Goal: Communication & Community: Answer question/provide support

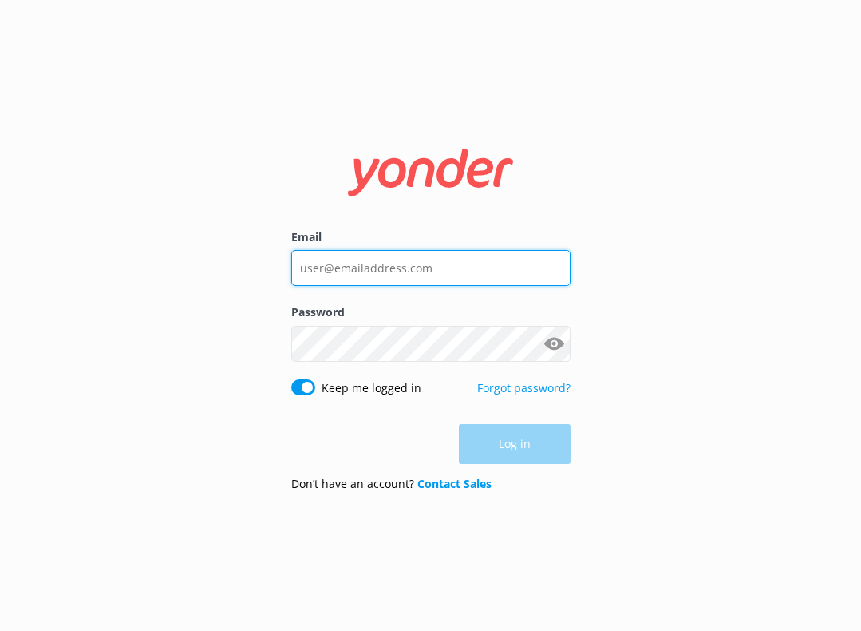
type input "[PERSON_NAME][EMAIL_ADDRESS][DOMAIN_NAME]"
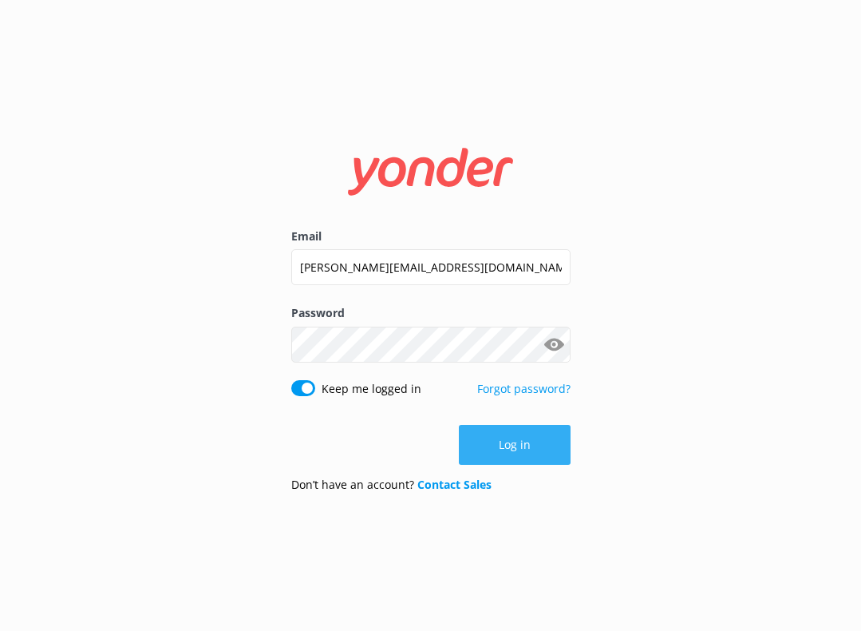
click at [510, 436] on div "Log in" at bounding box center [430, 445] width 279 height 40
click at [510, 437] on button "Log in" at bounding box center [515, 445] width 112 height 40
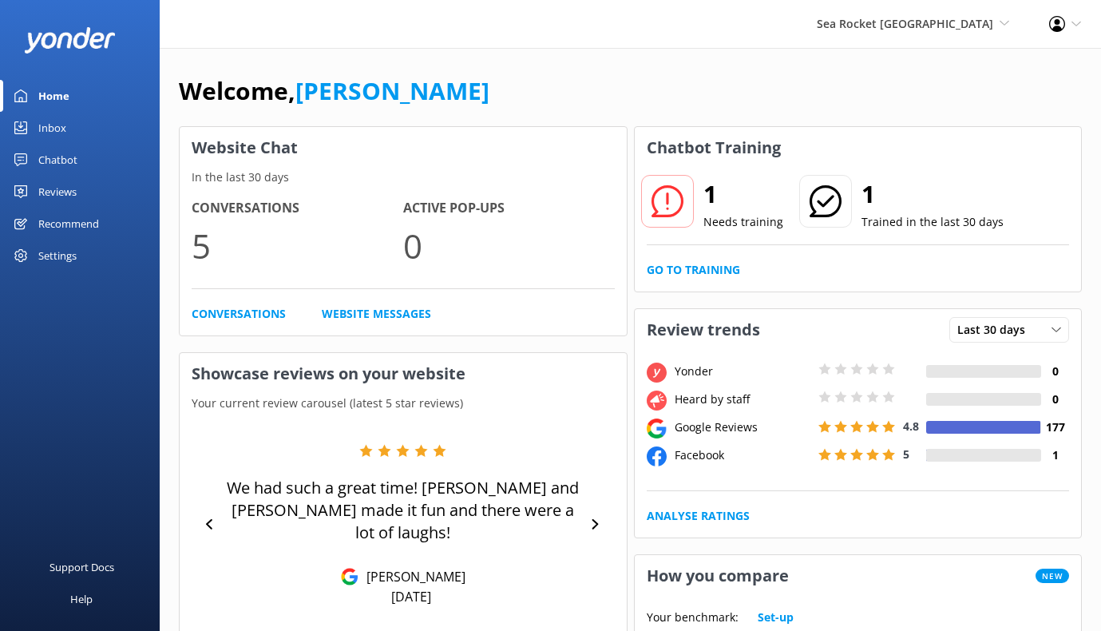
click at [710, 216] on p "Needs training" at bounding box center [743, 222] width 80 height 18
click at [700, 263] on link "Go to Training" at bounding box center [693, 270] width 93 height 18
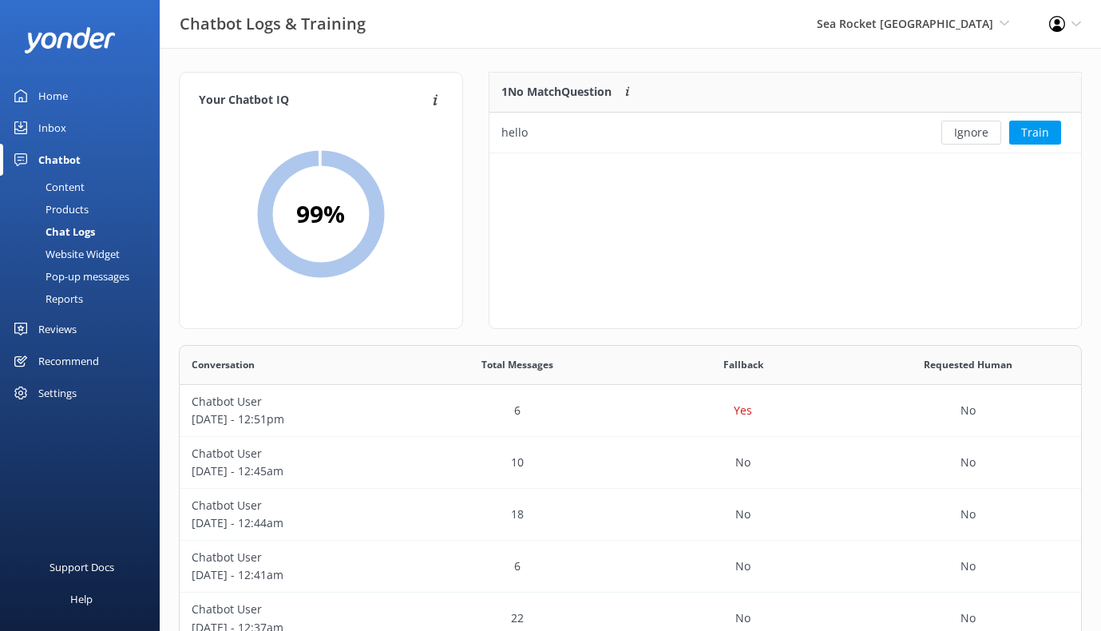
scroll to position [81, 592]
click at [846, 144] on div "hello" at bounding box center [705, 133] width 432 height 40
click at [861, 130] on button "Ignore" at bounding box center [971, 133] width 60 height 24
click at [861, 23] on span "Sea Rocket [GEOGRAPHIC_DATA]" at bounding box center [905, 23] width 176 height 15
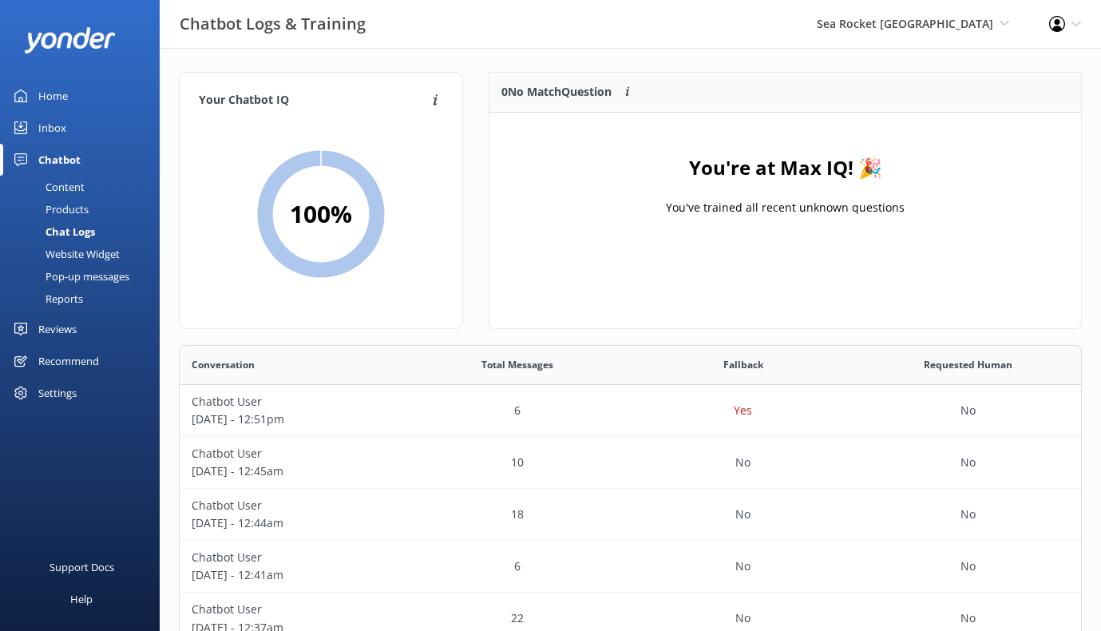
click at [57, 322] on div "Reviews" at bounding box center [57, 329] width 38 height 32
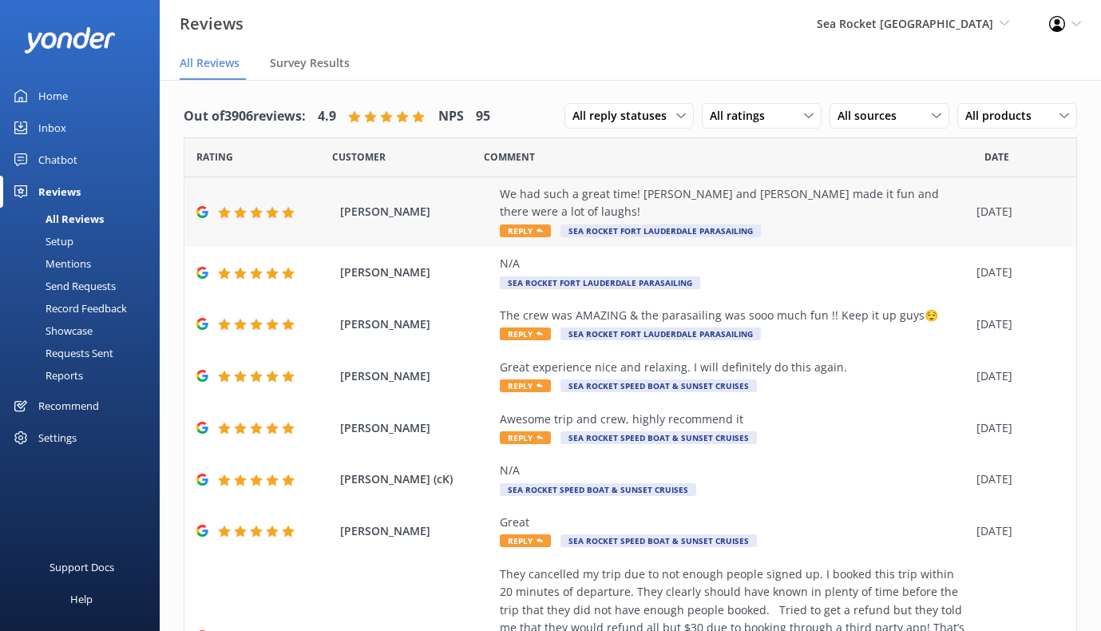
click at [362, 207] on span "[PERSON_NAME]" at bounding box center [416, 212] width 152 height 18
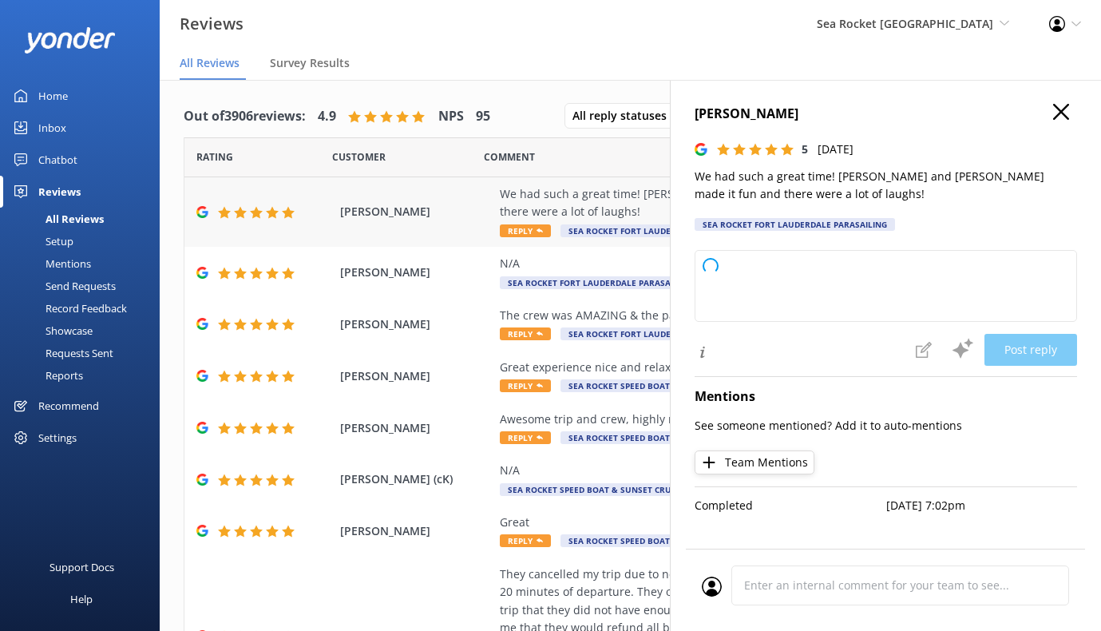
type textarea "Thank you so much for your wonderful review! We're thrilled to hear you had a g…"
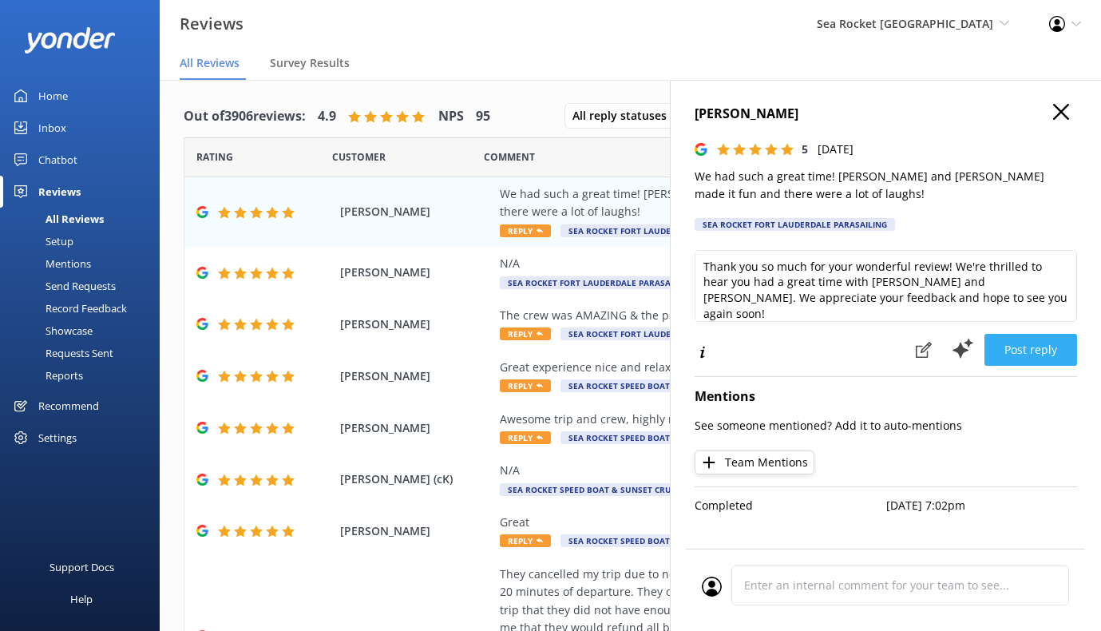
click at [861, 346] on button "Post reply" at bounding box center [1030, 350] width 93 height 32
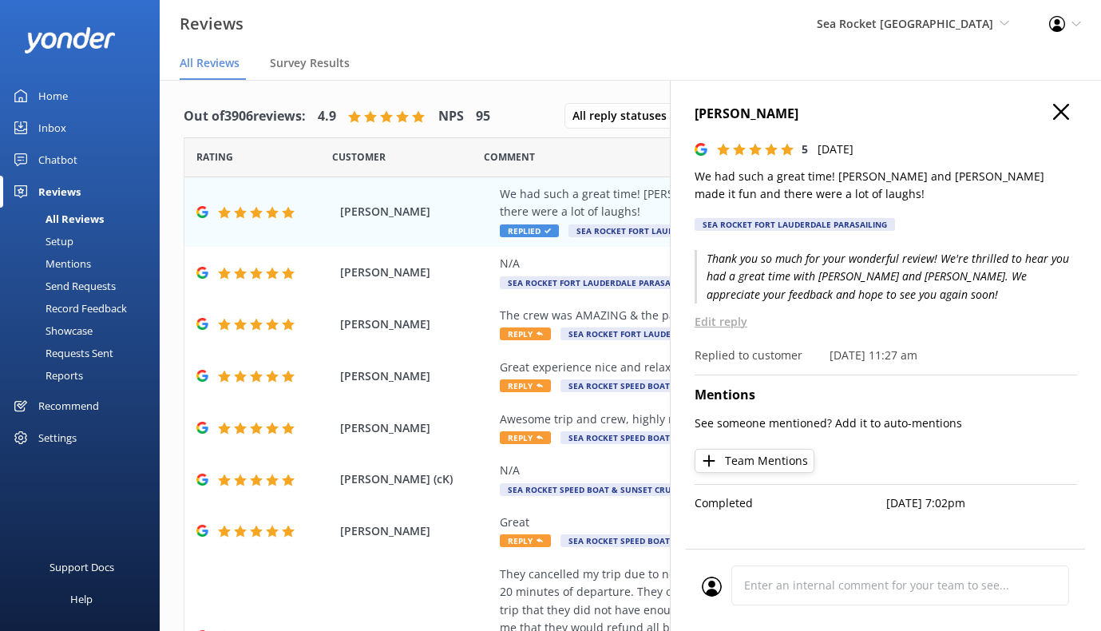
click at [861, 111] on use "button" at bounding box center [1061, 112] width 16 height 16
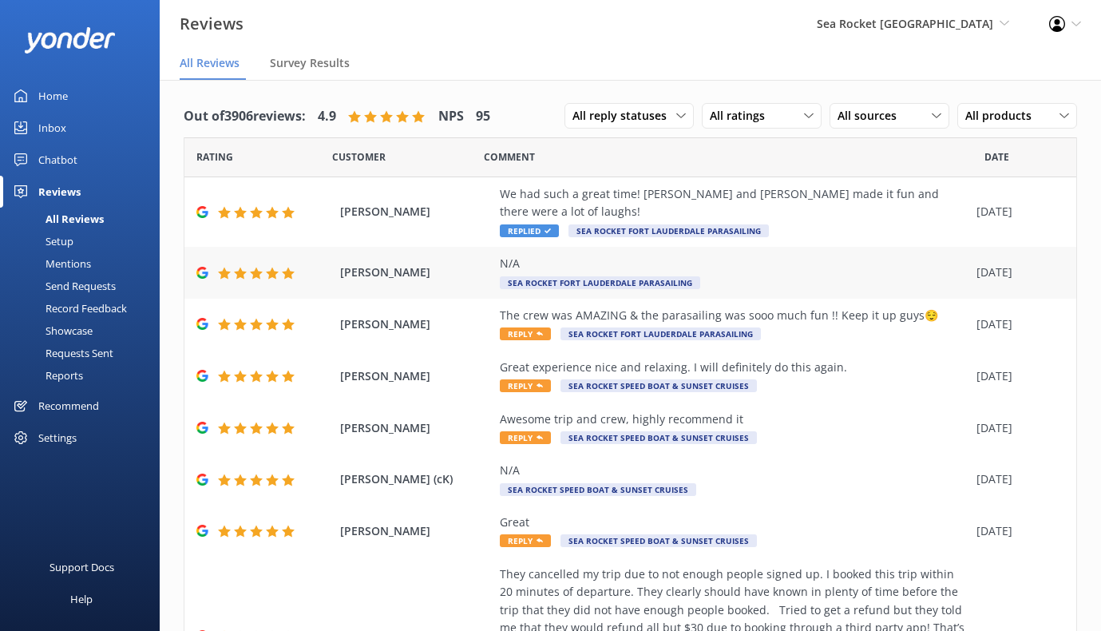
click at [744, 271] on div "N/A Sea Rocket Fort Lauderdale Parasailing" at bounding box center [734, 273] width 469 height 36
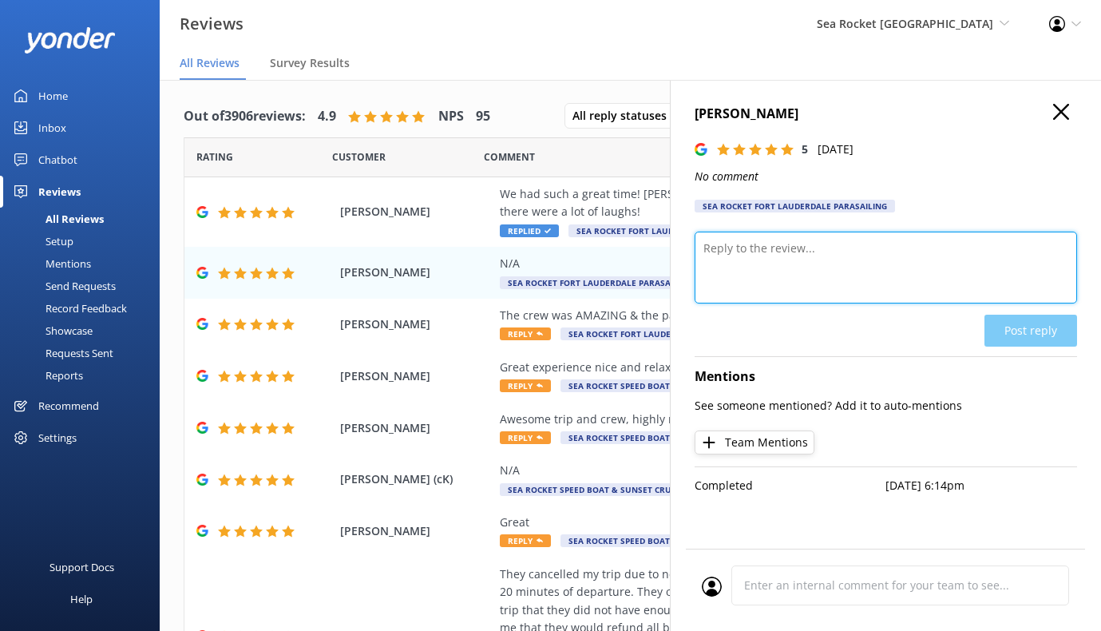
click at [861, 270] on textarea at bounding box center [885, 267] width 382 height 72
click at [861, 269] on textarea at bounding box center [885, 267] width 382 height 72
click at [861, 116] on icon "button" at bounding box center [1061, 112] width 16 height 16
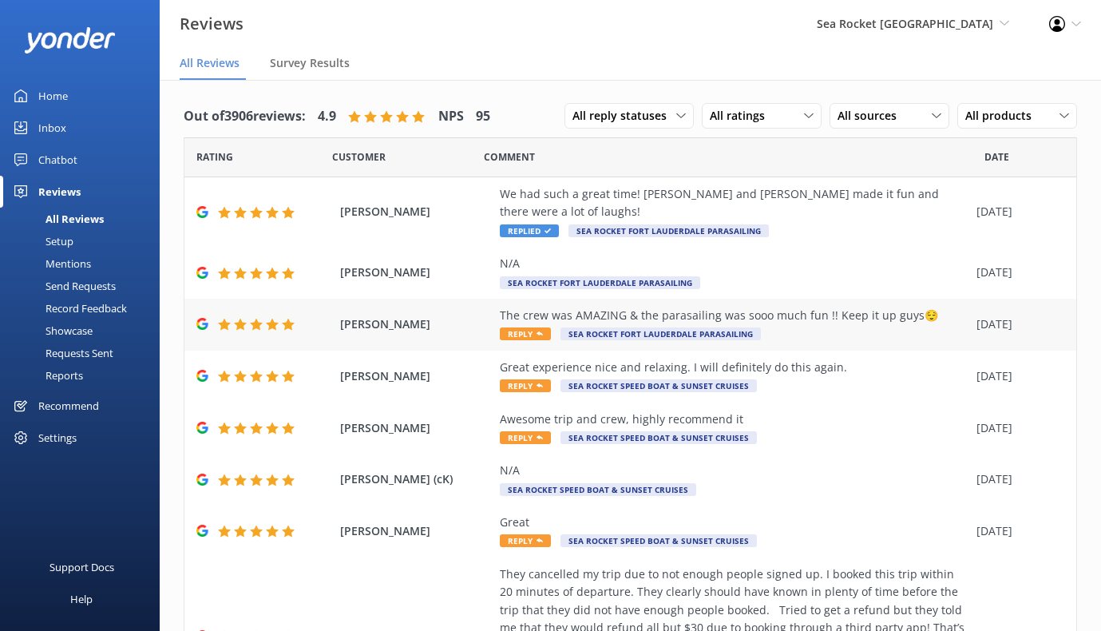
click at [861, 319] on div "The crew was AMAZING & the parasailing was sooo much fun !! Keep it up guys😌 Re…" at bounding box center [734, 325] width 469 height 36
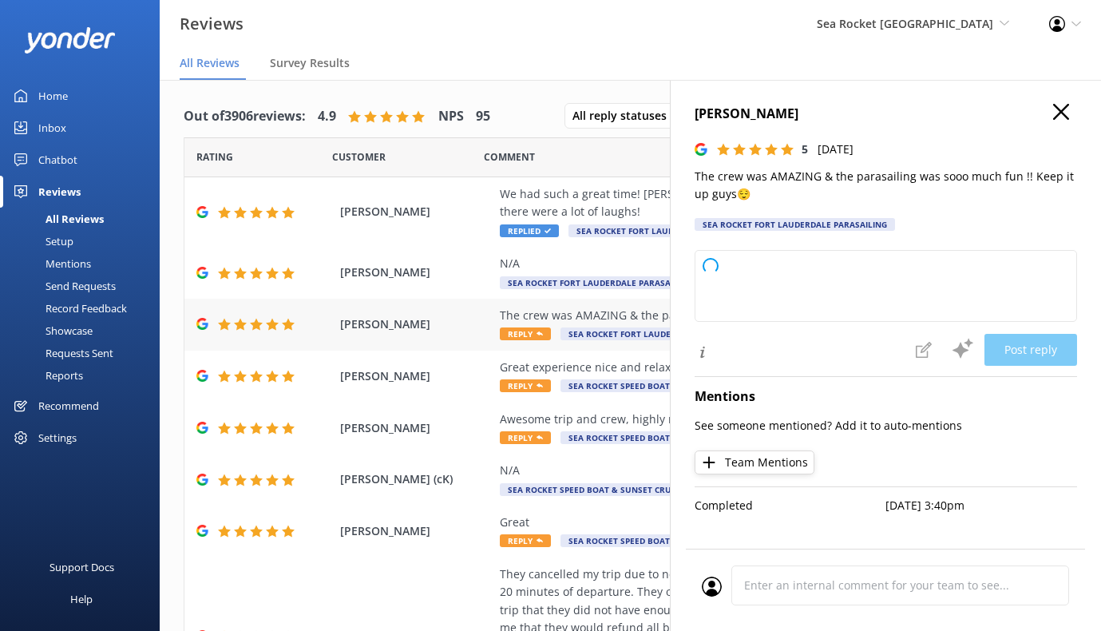
type textarea "Thank you so much for your wonderful review! We're thrilled you had an amazing …"
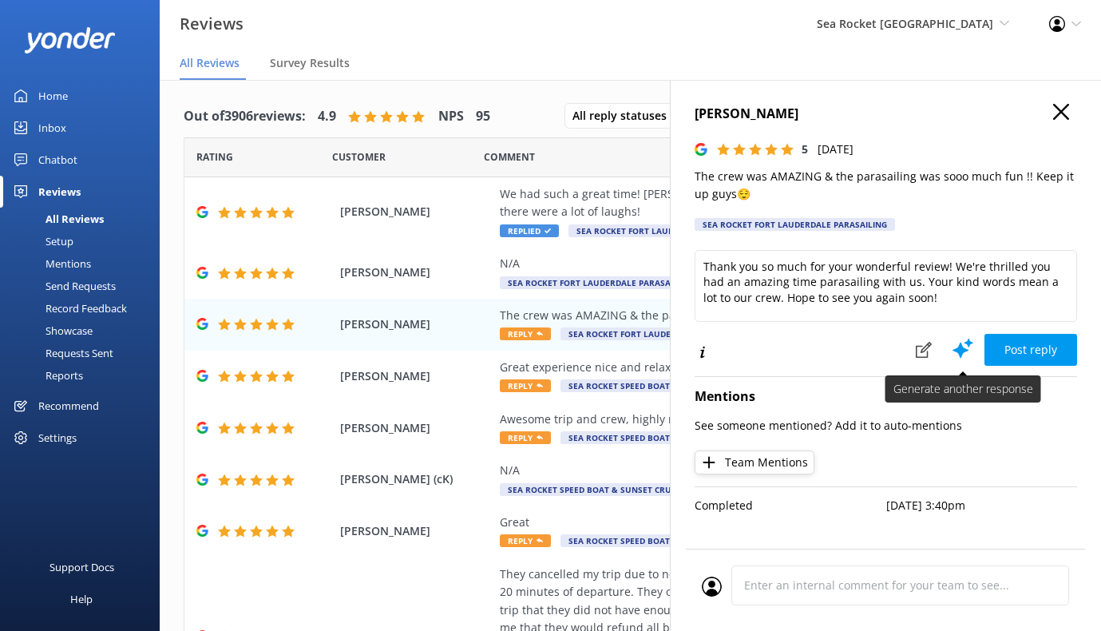
click at [861, 340] on icon at bounding box center [963, 348] width 24 height 24
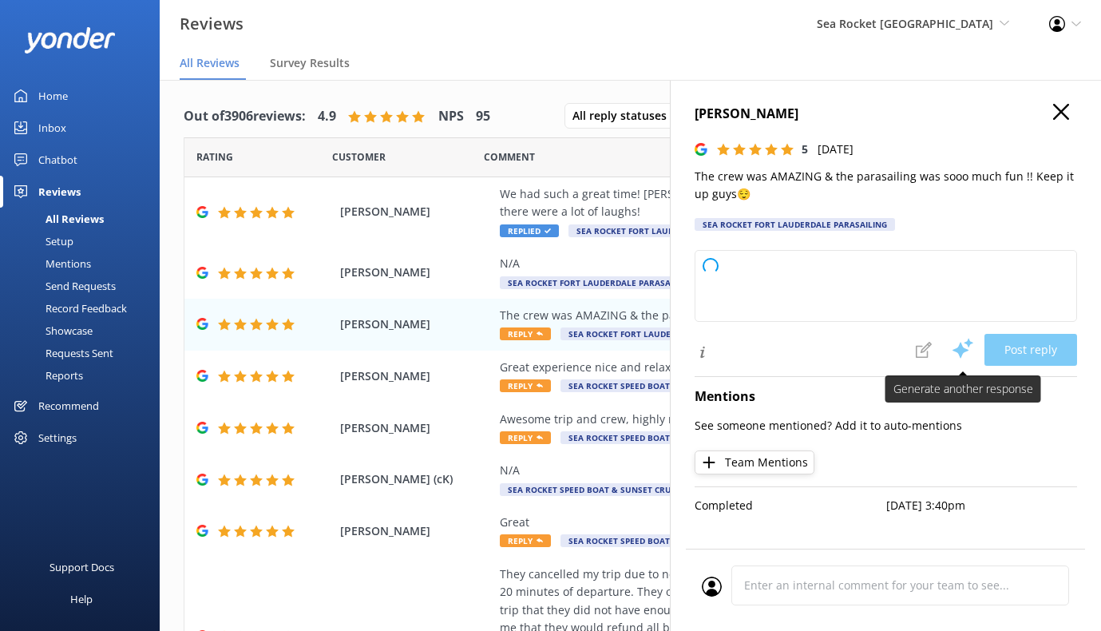
type textarea "Thank you so much for your wonderful review! We're thrilled you had an amazing …"
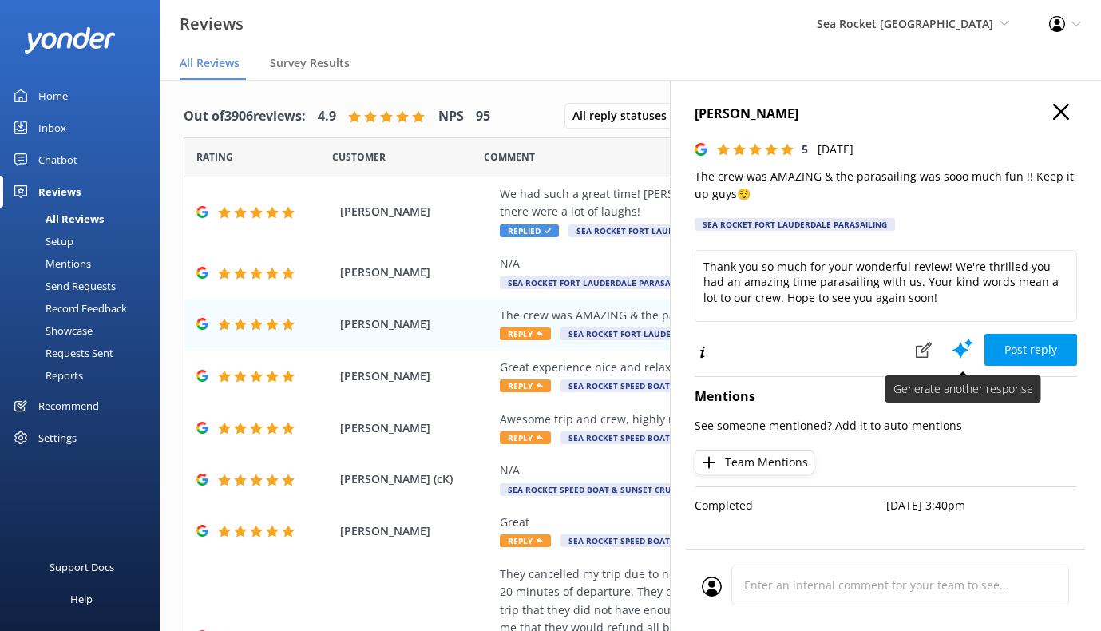
click at [861, 340] on icon at bounding box center [963, 348] width 24 height 24
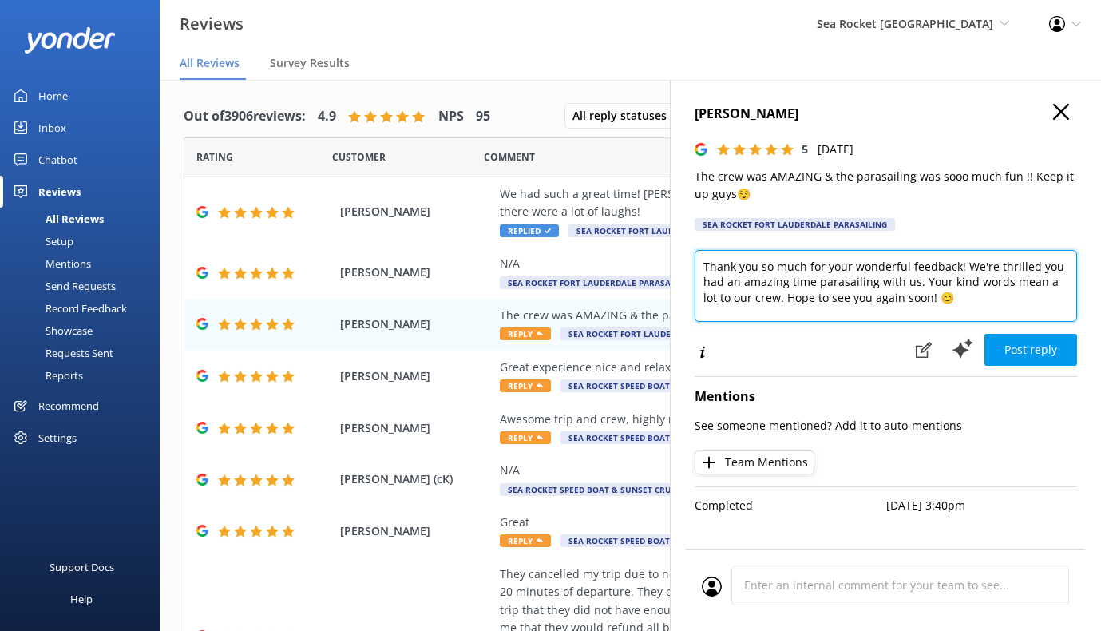
drag, startPoint x: 770, startPoint y: 301, endPoint x: 920, endPoint y: 282, distance: 151.3
click at [861, 282] on textarea "Thank you so much for your wonderful feedback! We're thrilled you had an amazin…" at bounding box center [885, 286] width 382 height 72
type textarea "Thank you so much for your wonderful feedback! We're thrilled you had an amazin…"
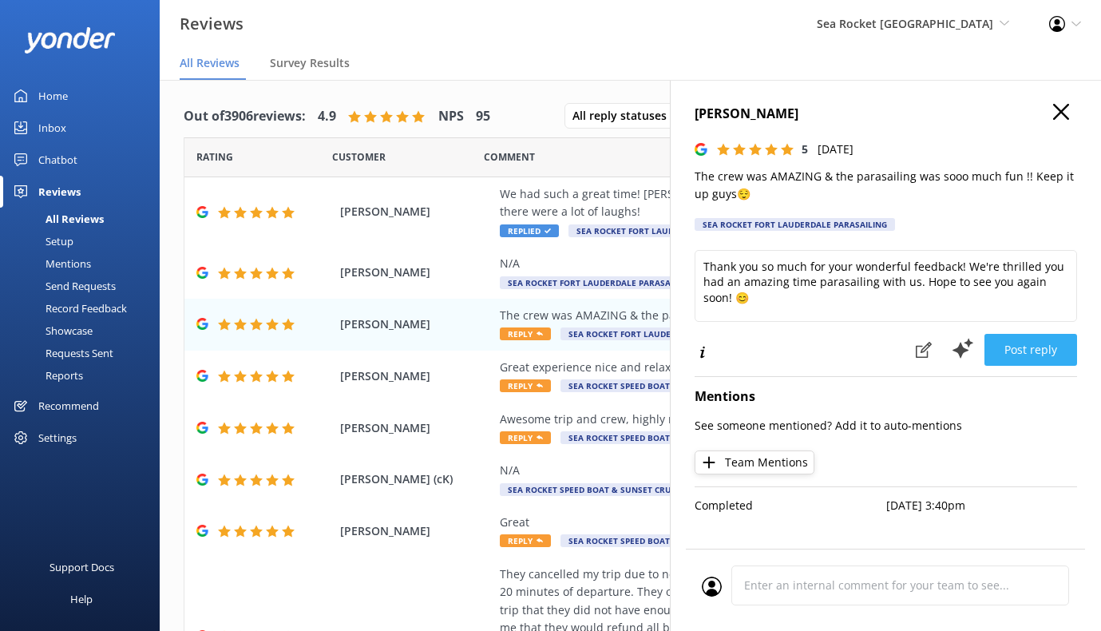
click at [861, 354] on button "Post reply" at bounding box center [1030, 350] width 93 height 32
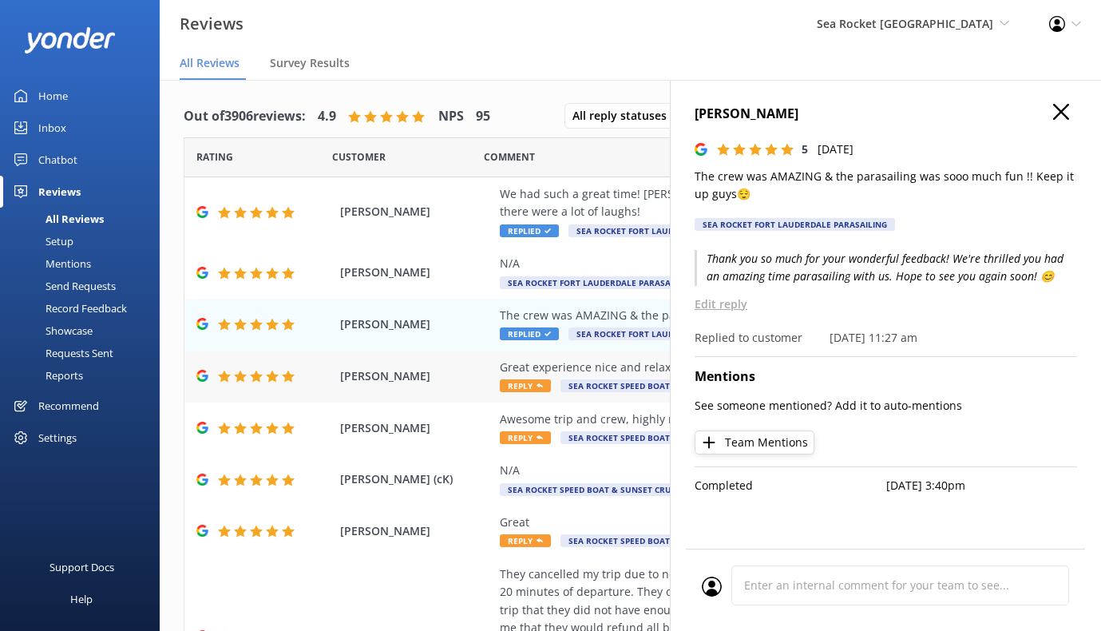
click at [617, 381] on div "[PERSON_NAME] Great experience nice and relaxing. I will definitely do this aga…" at bounding box center [630, 376] width 892 height 52
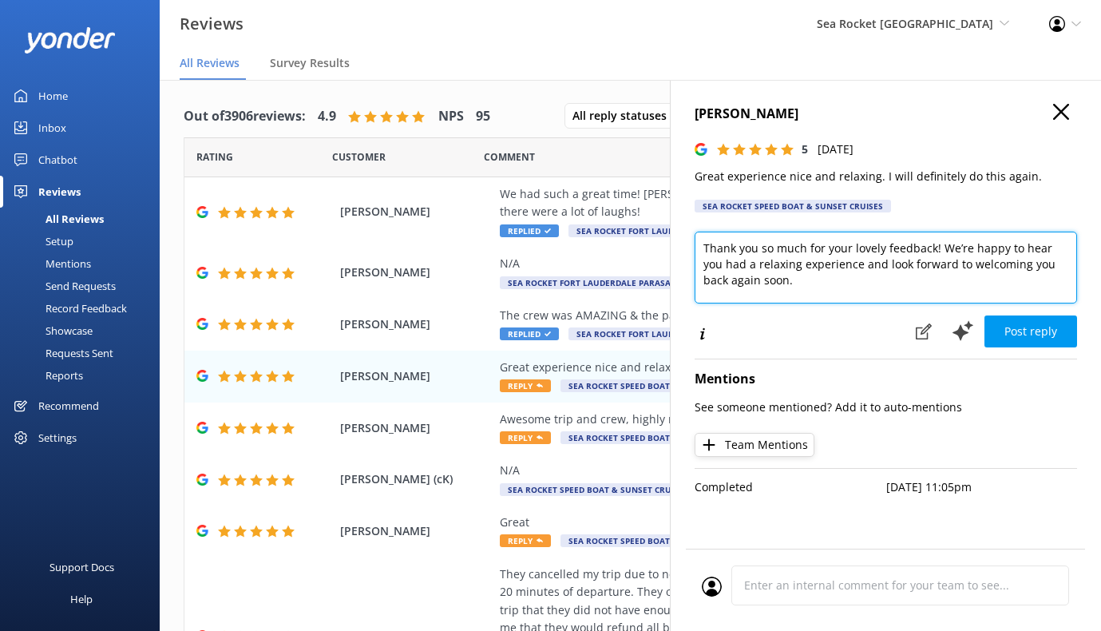
drag, startPoint x: 937, startPoint y: 247, endPoint x: 690, endPoint y: 246, distance: 246.7
click at [690, 246] on div "[PERSON_NAME] 5 [DATE] Great experience nice and relaxing. I will definitely do…" at bounding box center [885, 395] width 431 height 631
type textarea "Thank you for joining us! We’re happy to hear you had a relaxing experience and…"
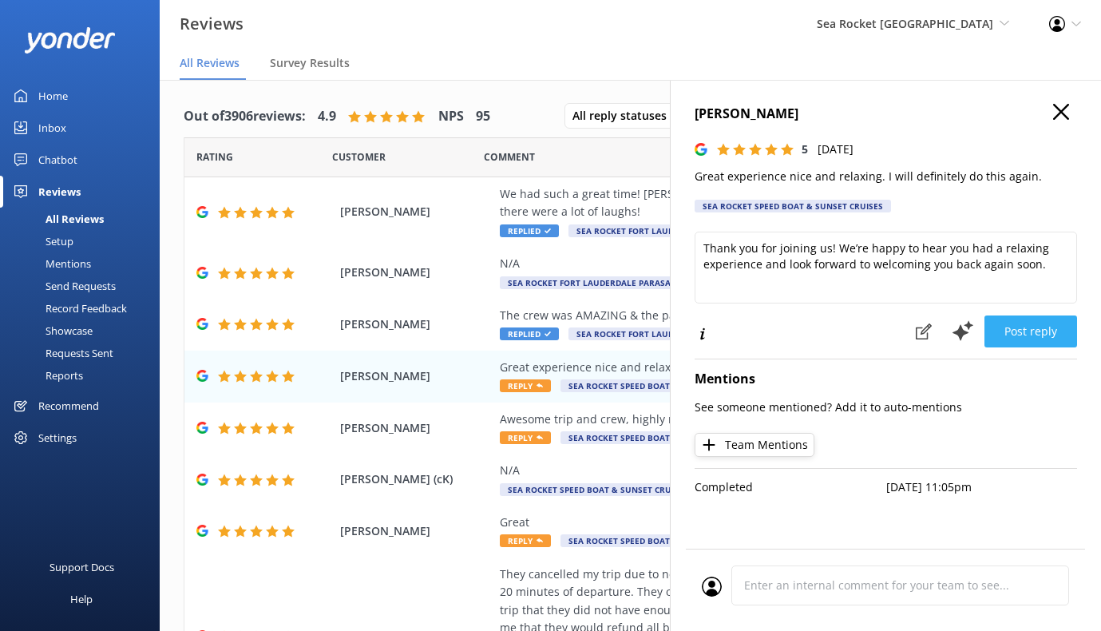
click at [861, 338] on button "Post reply" at bounding box center [1030, 331] width 93 height 32
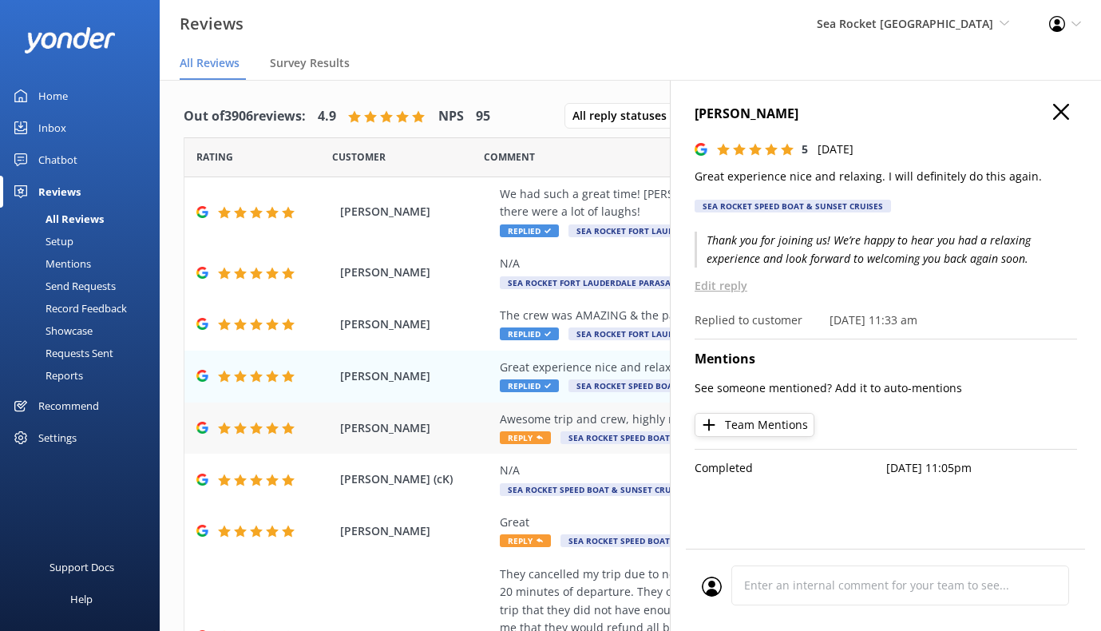
click at [583, 410] on div "Awesome trip and crew, highly recommend it" at bounding box center [734, 419] width 469 height 18
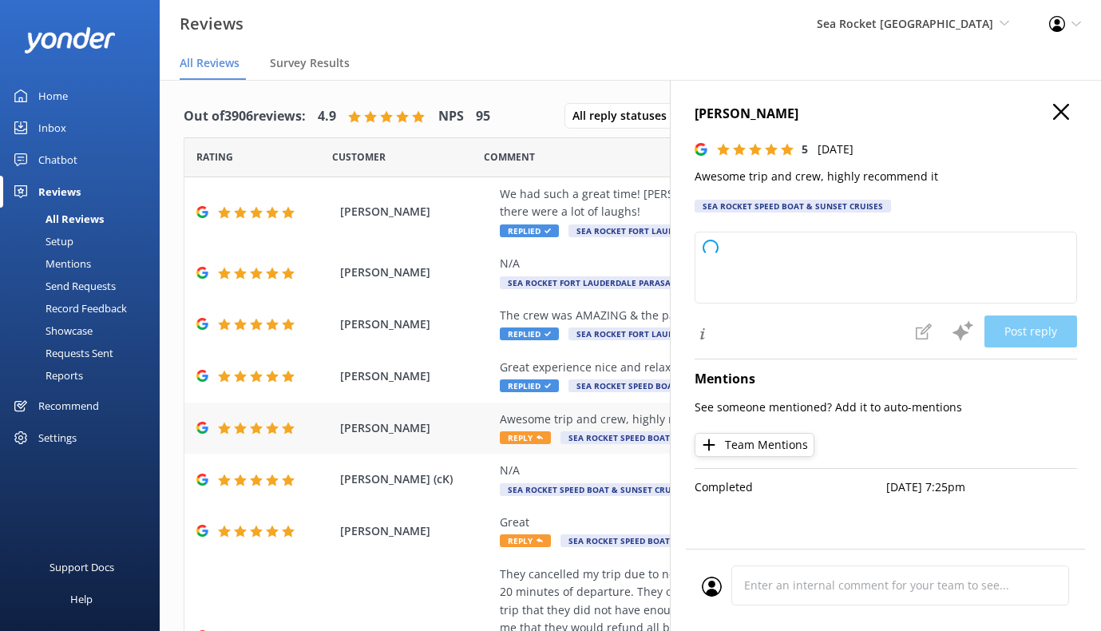
type textarea "Thank you so much for your kind words and wonderful review! We're thrilled to h…"
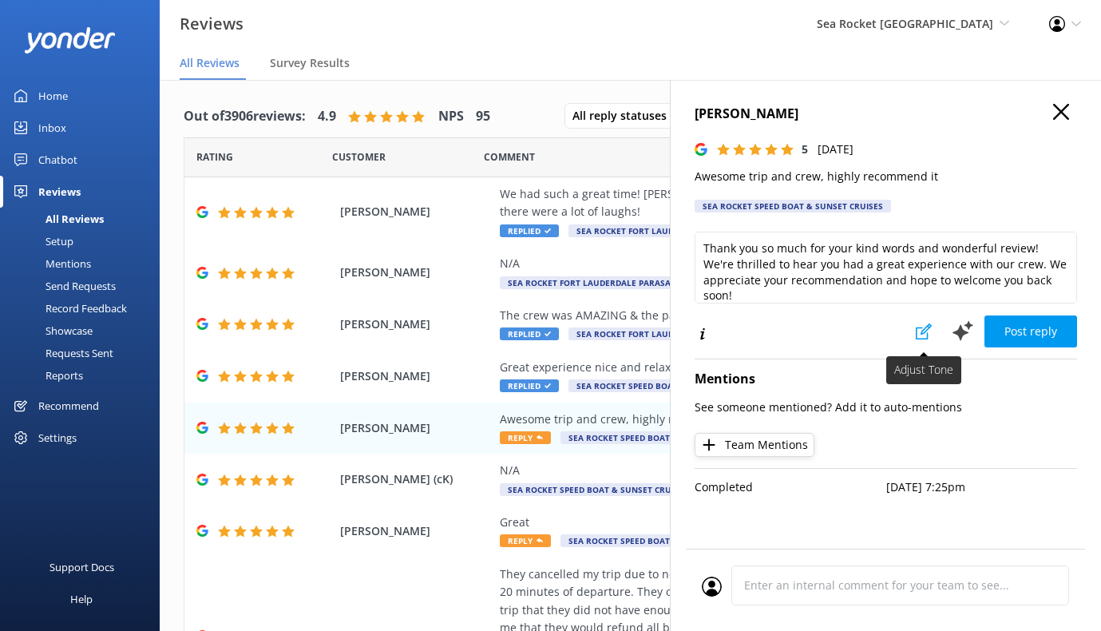
click at [861, 333] on use at bounding box center [924, 331] width 16 height 16
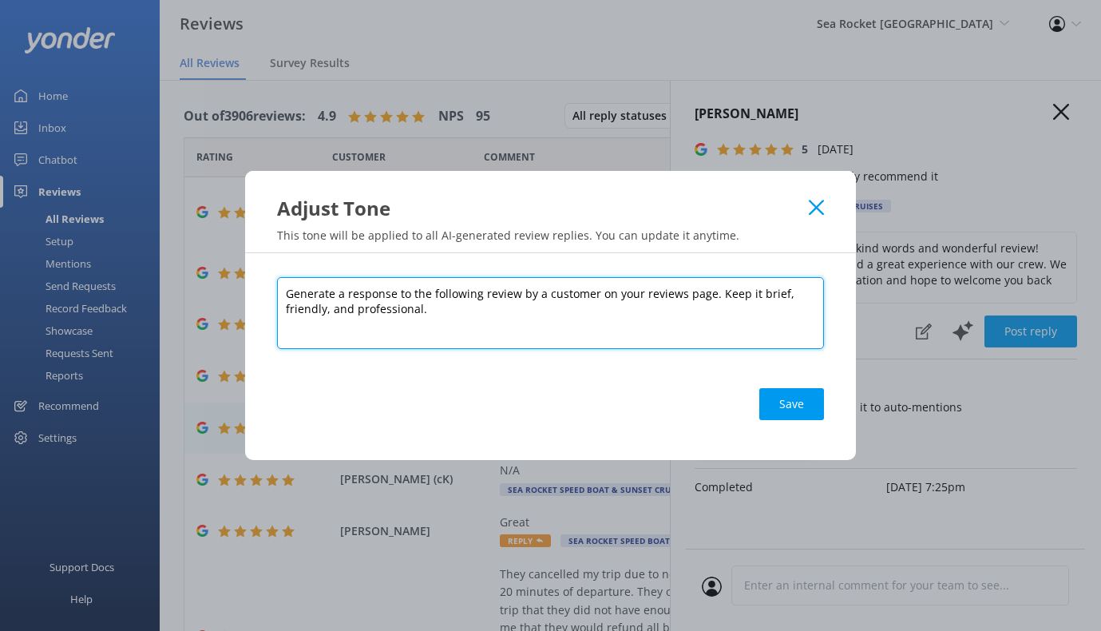
click at [475, 313] on textarea "Generate a response to the following review by a customer on your reviews page.…" at bounding box center [550, 313] width 547 height 72
click at [776, 298] on textarea "Generate a response to the following review by a customer on your reviews page.…" at bounding box center [550, 313] width 547 height 72
click at [775, 293] on textarea "Generate a response to the following review by a customer on your reviews page.…" at bounding box center [550, 313] width 547 height 72
type textarea "Generate a response to the following review by a customer on your reviews page.…"
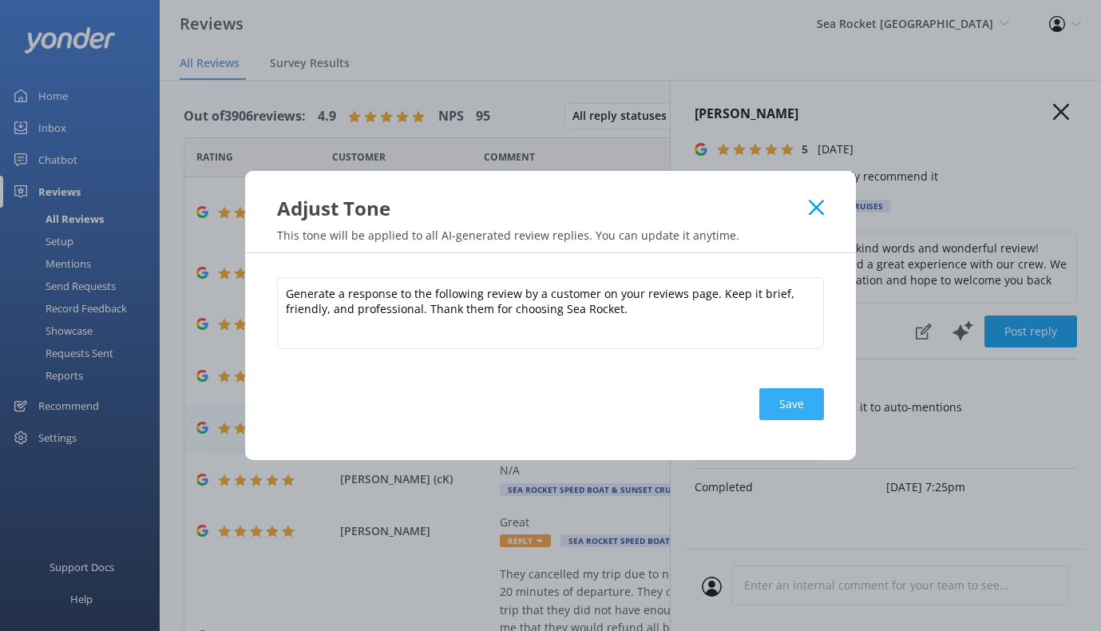
click at [789, 403] on button "Save" at bounding box center [791, 404] width 65 height 32
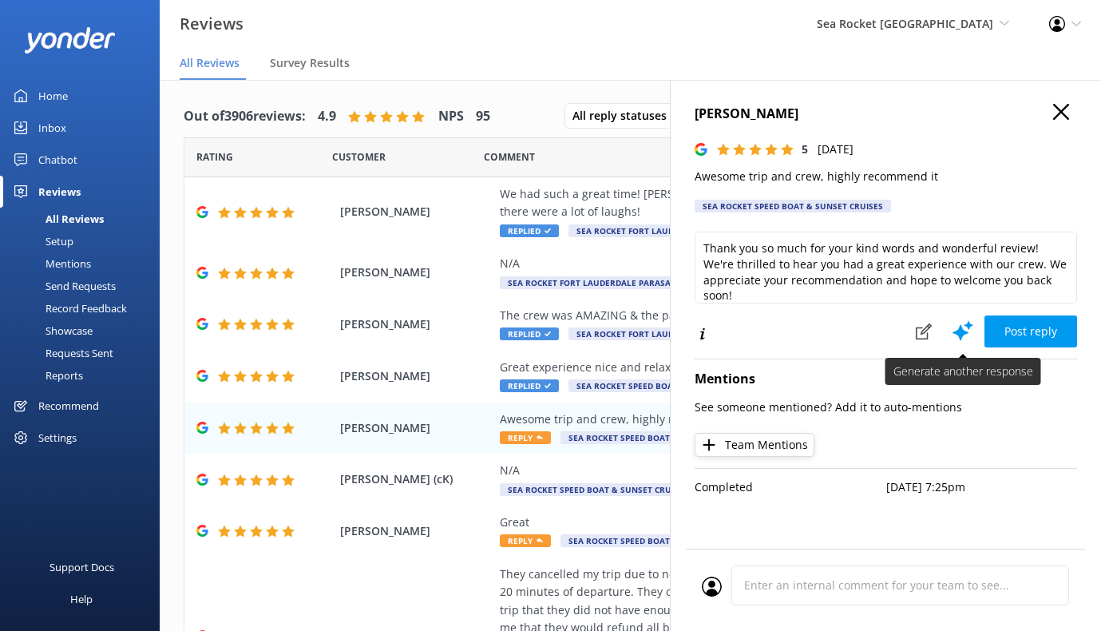
click at [861, 330] on icon at bounding box center [963, 331] width 24 height 24
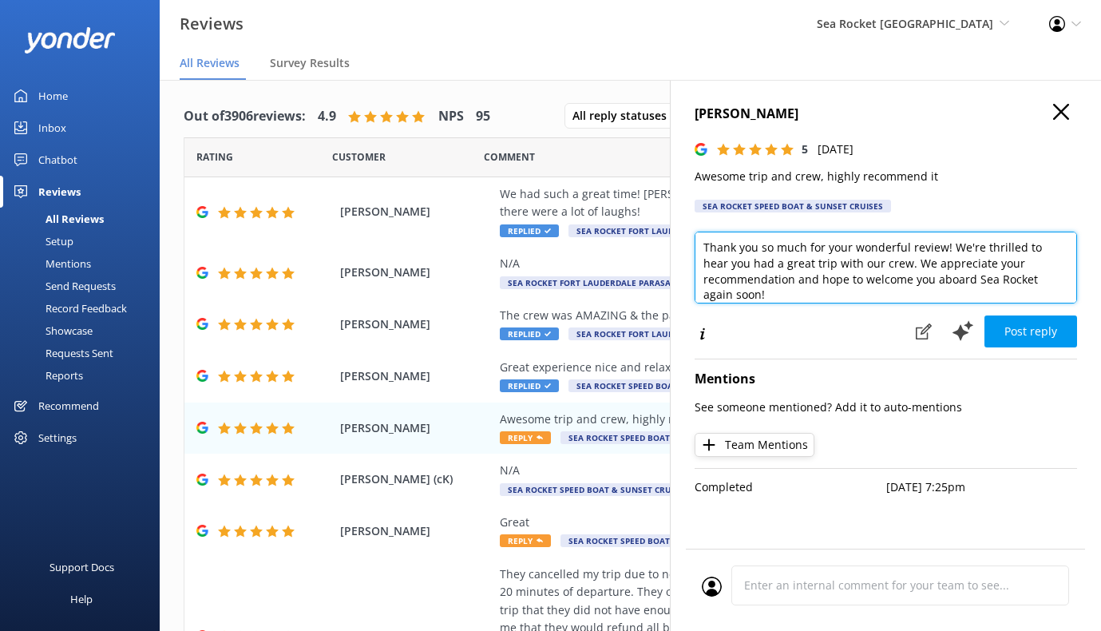
click at [861, 247] on textarea "Thank you so much for your wonderful review! We're thrilled to hear you had a g…" at bounding box center [885, 267] width 382 height 72
click at [861, 274] on textarea "Thank you so much for your wonderful review! We're so happy to hear you had a g…" at bounding box center [885, 267] width 382 height 72
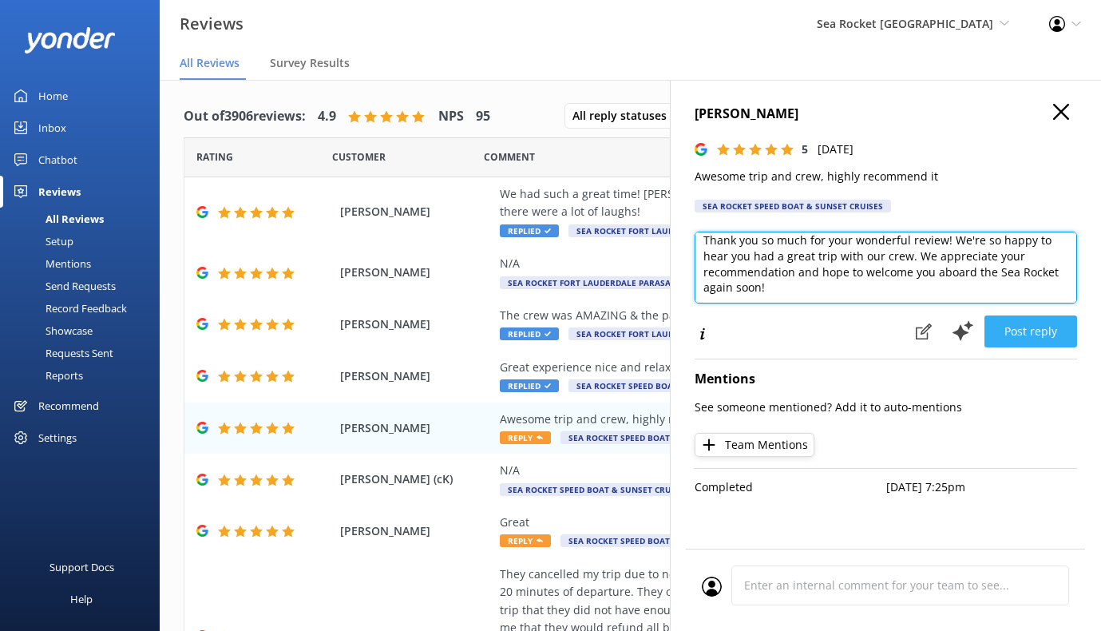
type textarea "Thank you so much for your wonderful review! We're so happy to hear you had a g…"
click at [861, 330] on button "Post reply" at bounding box center [1030, 331] width 93 height 32
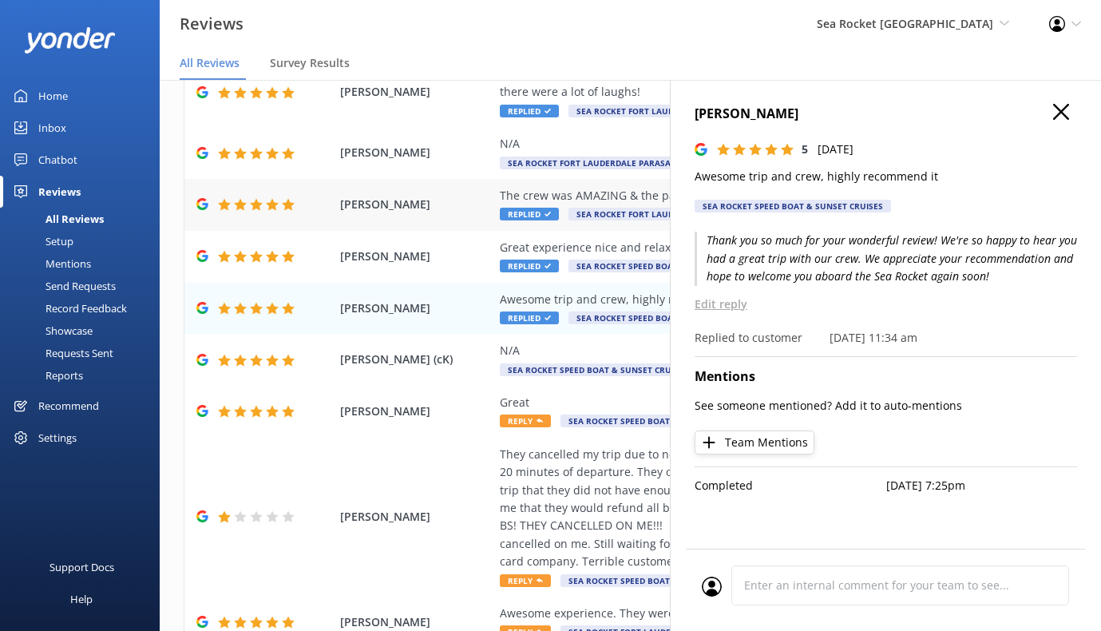
scroll to position [121, 0]
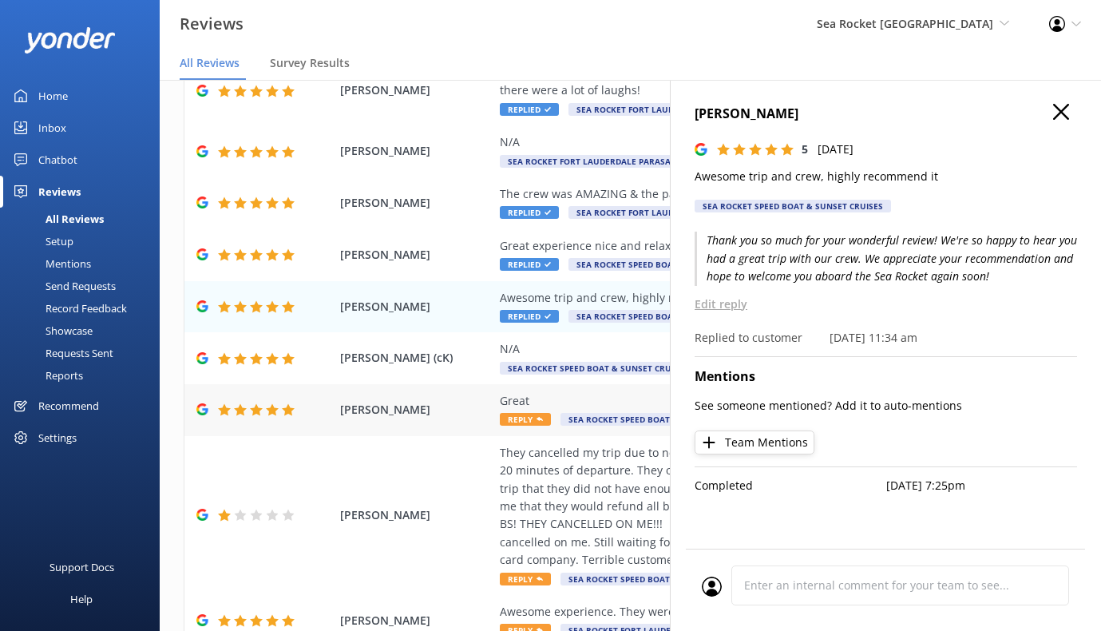
click at [572, 413] on span "Sea Rocket Speed Boat & Sunset Cruises" at bounding box center [658, 419] width 196 height 13
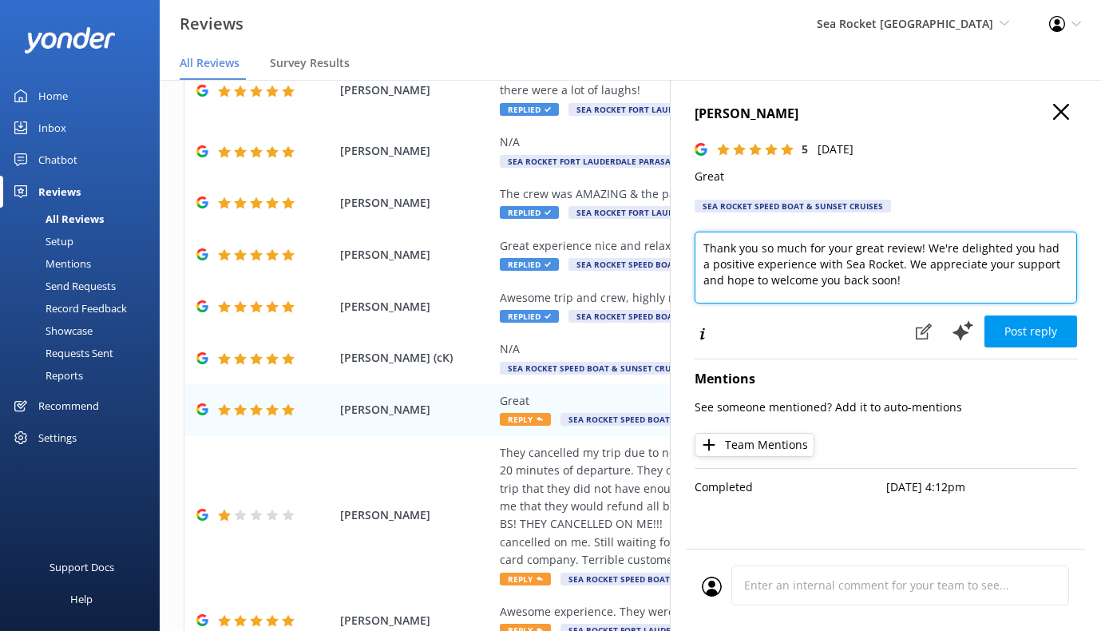
drag, startPoint x: 896, startPoint y: 281, endPoint x: 853, endPoint y: 254, distance: 51.6
click at [853, 254] on textarea "Thank you so much for your great review! We're delighted you had a positive exp…" at bounding box center [885, 267] width 382 height 72
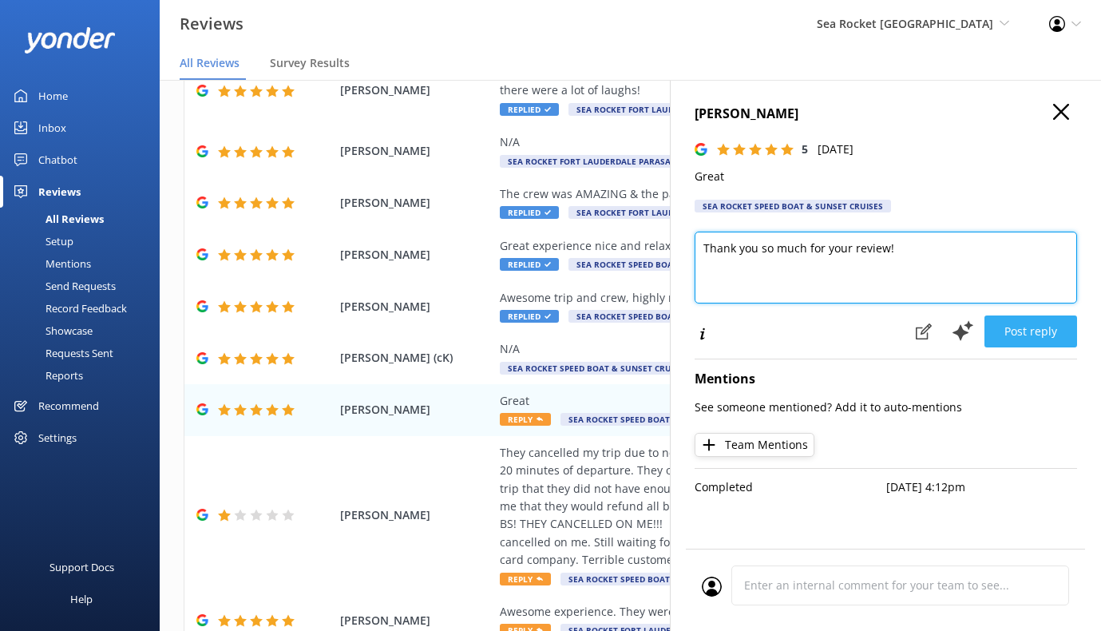
type textarea "Thank you so much for your review!"
click at [861, 341] on button "Post reply" at bounding box center [1030, 331] width 93 height 32
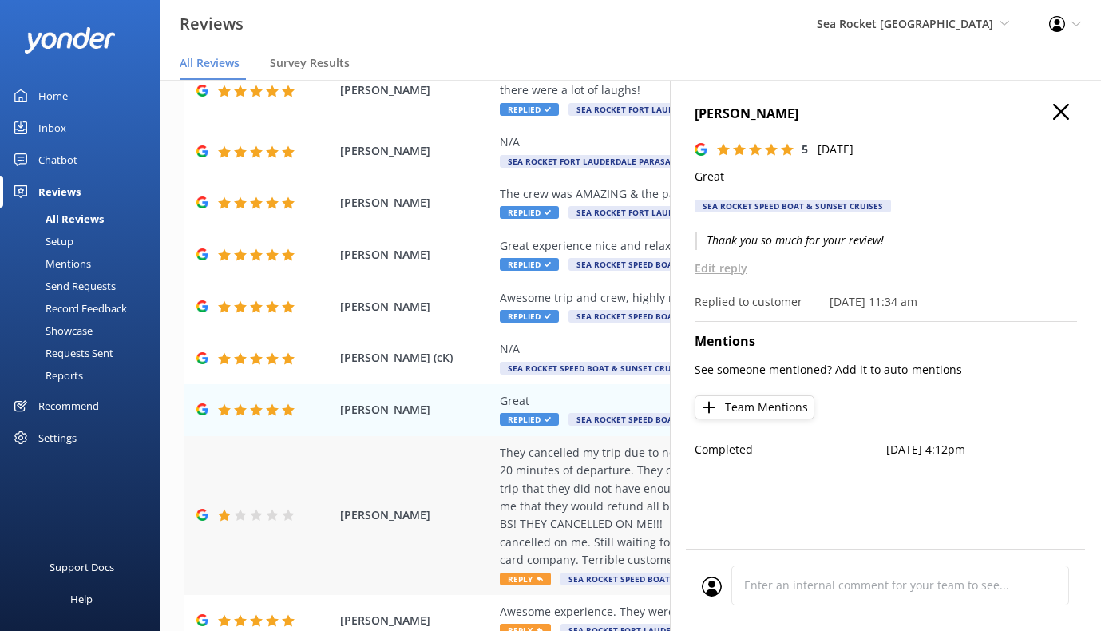
click at [551, 499] on div "They cancelled my trip due to not enough people signed up. I booked this trip w…" at bounding box center [734, 506] width 469 height 125
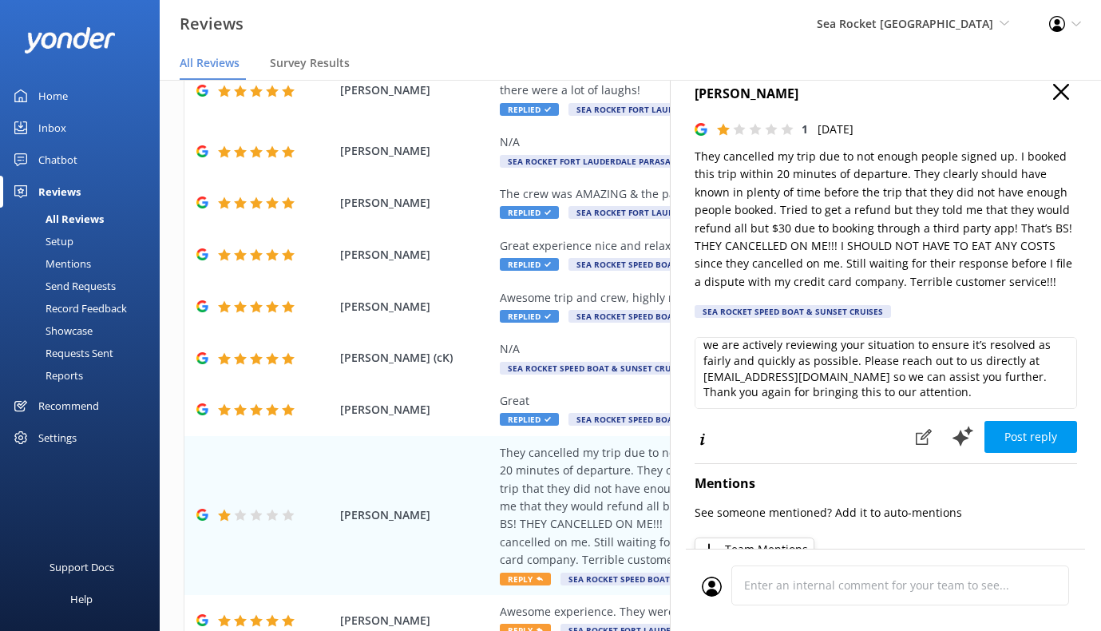
scroll to position [0, 0]
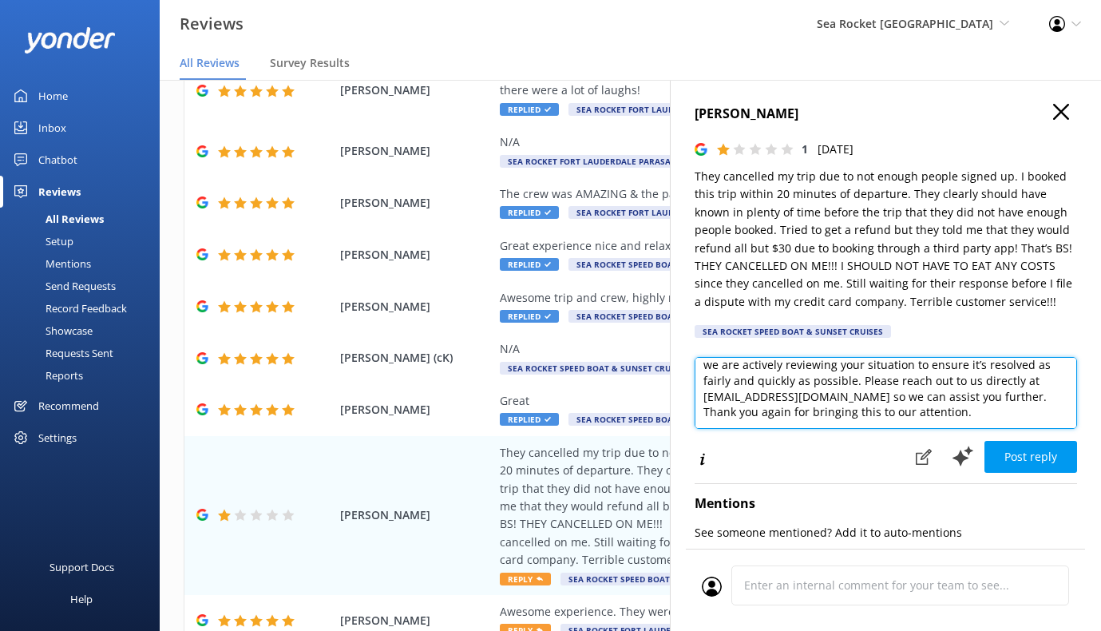
drag, startPoint x: 905, startPoint y: 410, endPoint x: 807, endPoint y: 386, distance: 101.1
click at [807, 386] on textarea "Thank you for sharing your feedback and for choosing Sea Rocket. We’re very sor…" at bounding box center [885, 393] width 382 height 72
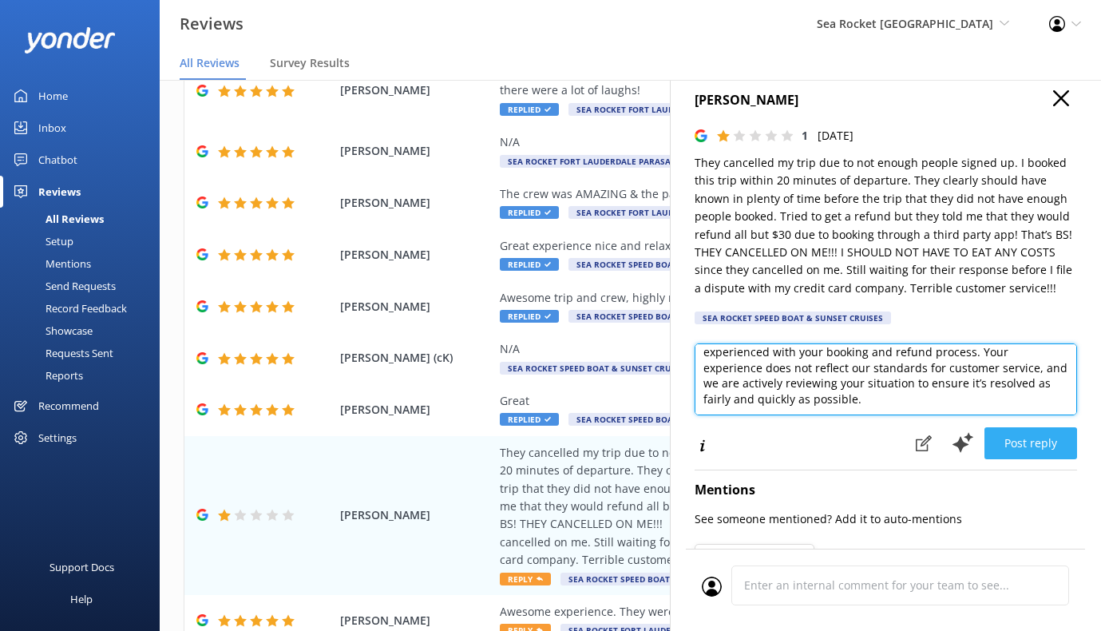
type textarea "Thank you for sharing your feedback and for choosing Sea Rocket. We’re very sor…"
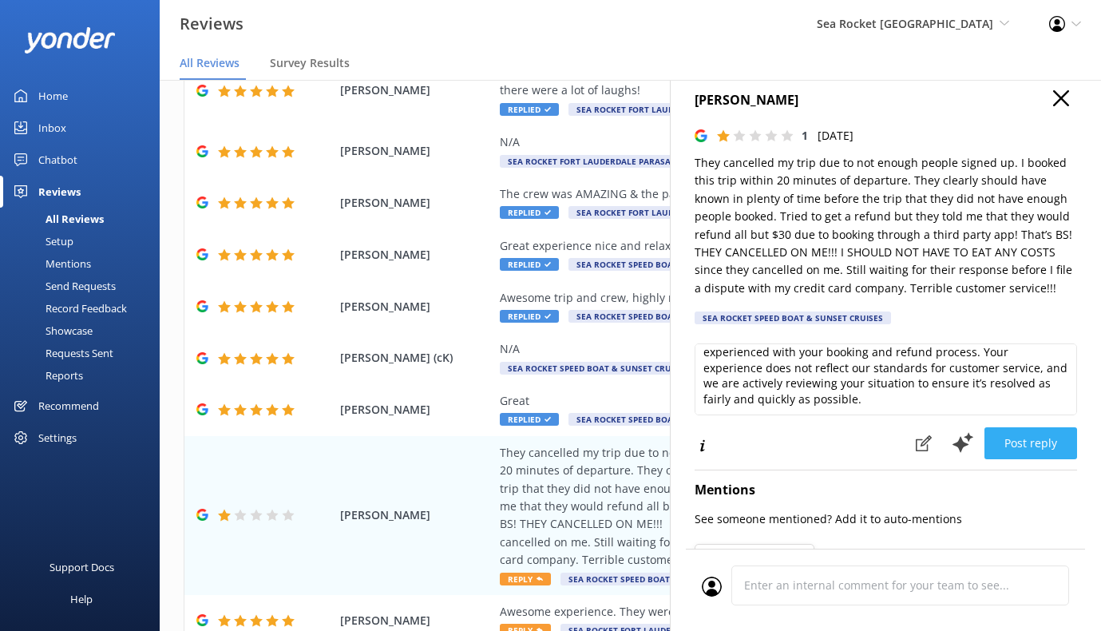
click at [861, 447] on button "Post reply" at bounding box center [1030, 443] width 93 height 32
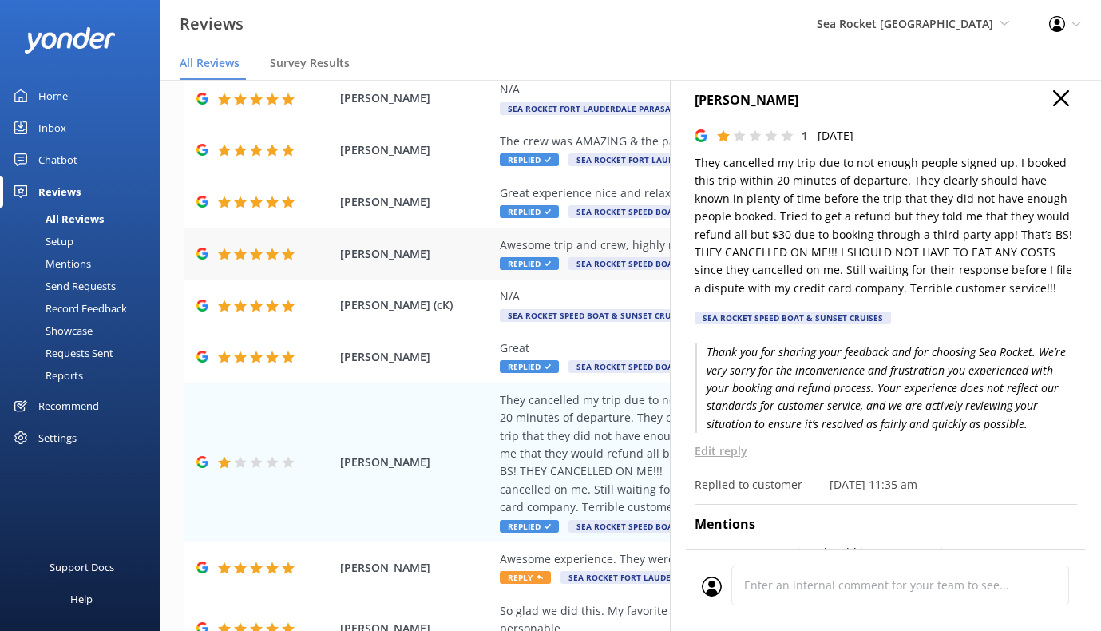
scroll to position [242, 0]
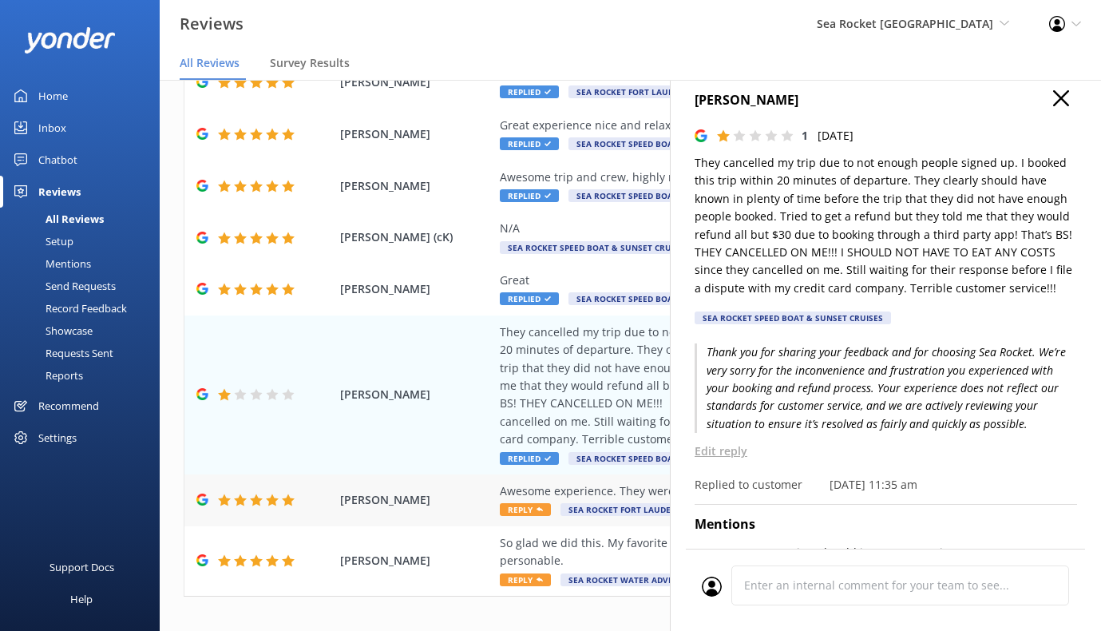
click at [566, 482] on div "Awesome experience. They were very nice." at bounding box center [734, 491] width 469 height 18
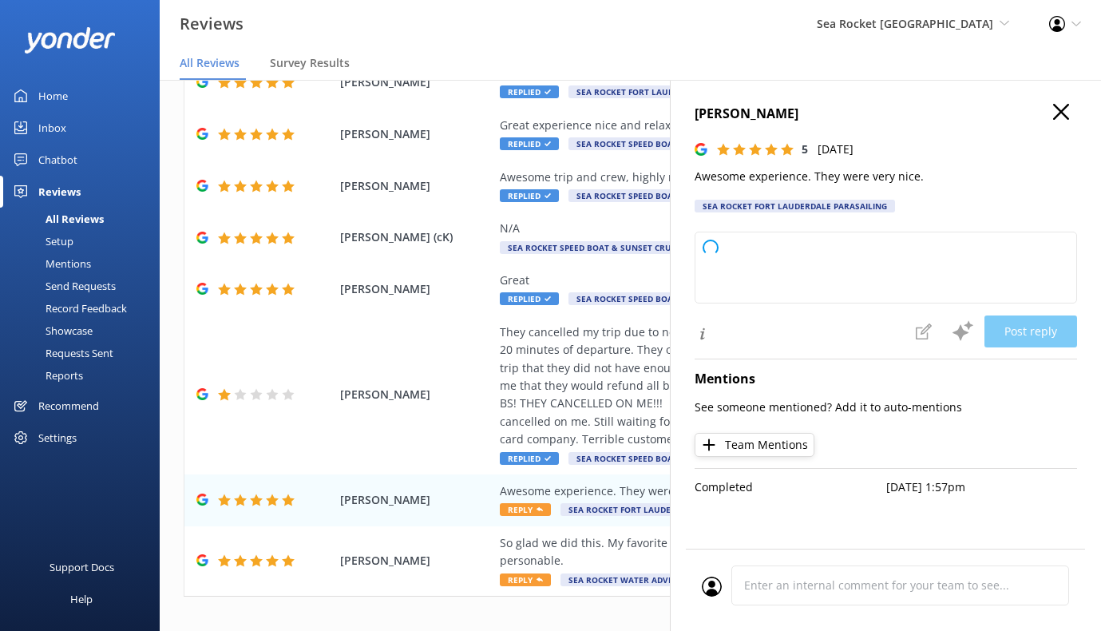
type textarea "Thank you so much for your kind words and for choosing Sea Rocket! We're glad y…"
